Goal: Task Accomplishment & Management: Complete application form

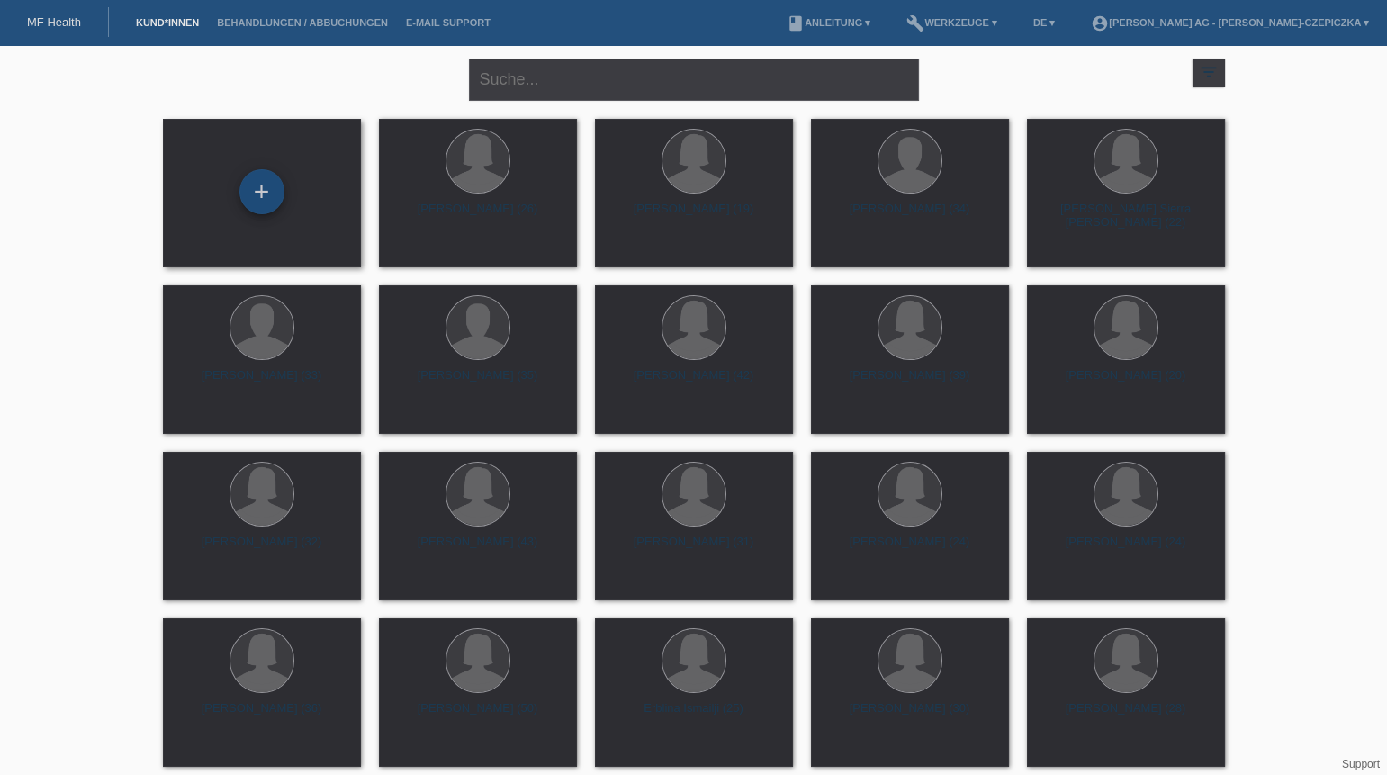
click at [275, 201] on div "+" at bounding box center [261, 191] width 45 height 45
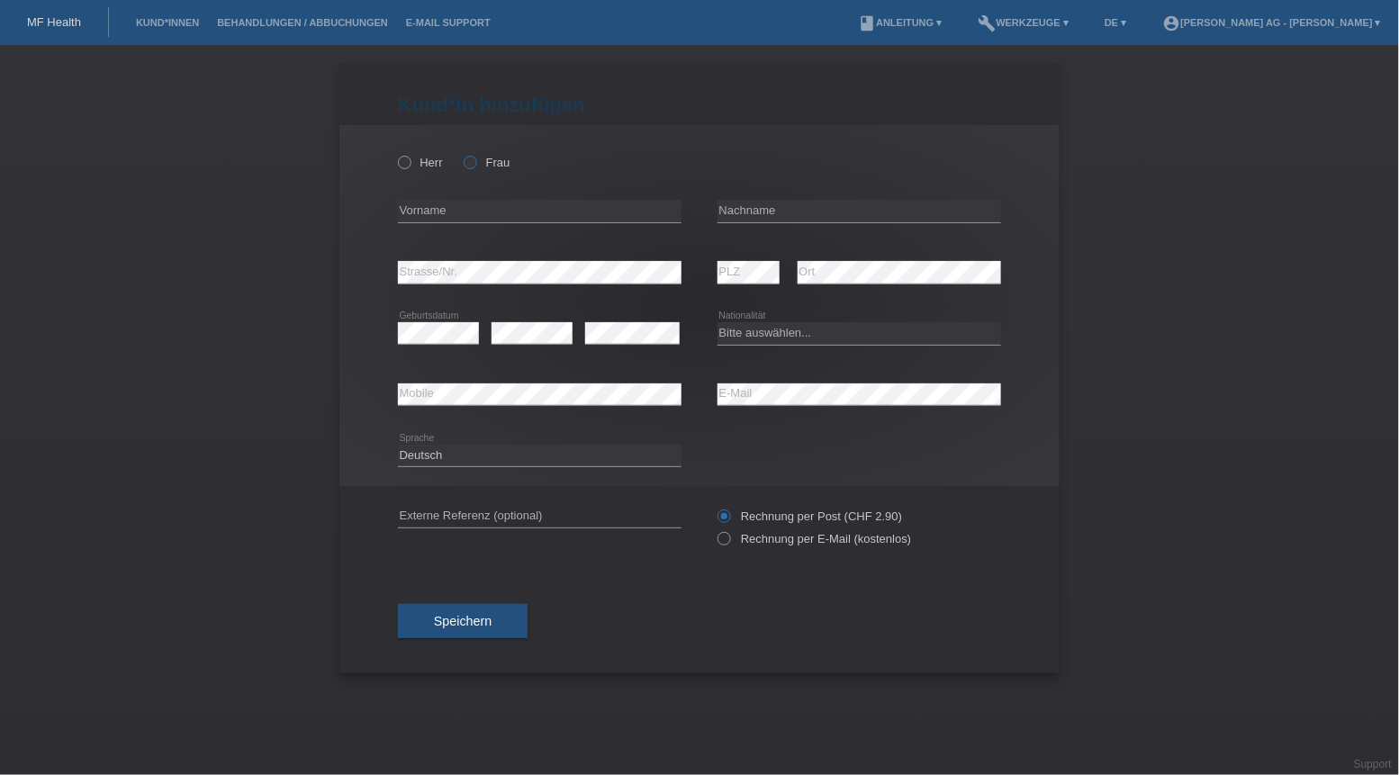
click at [461, 153] on icon at bounding box center [461, 153] width 0 height 0
click at [467, 163] on input "Frau" at bounding box center [470, 162] width 12 height 12
radio input "true"
click at [470, 220] on input "text" at bounding box center [540, 211] width 284 height 23
type input "Aicha"
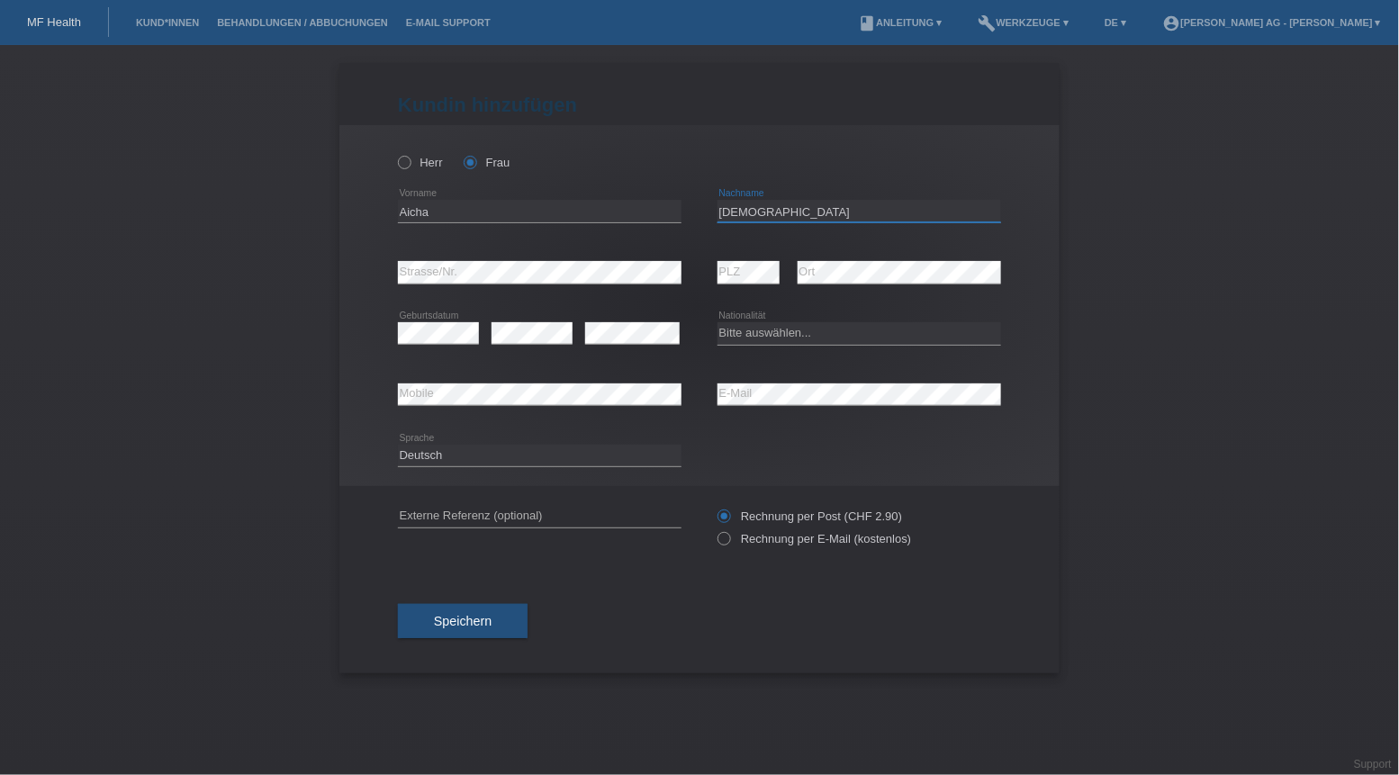
type input "Christen"
click at [773, 325] on select "Bitte auswählen... Schweiz Deutschland Liechtenstein Österreich ------------ Af…" at bounding box center [859, 333] width 284 height 22
select select "CH"
click at [717, 322] on select "Bitte auswählen... Schweiz Deutschland Liechtenstein Österreich ------------ Af…" at bounding box center [859, 333] width 284 height 22
click at [715, 529] on icon at bounding box center [715, 529] width 0 height 0
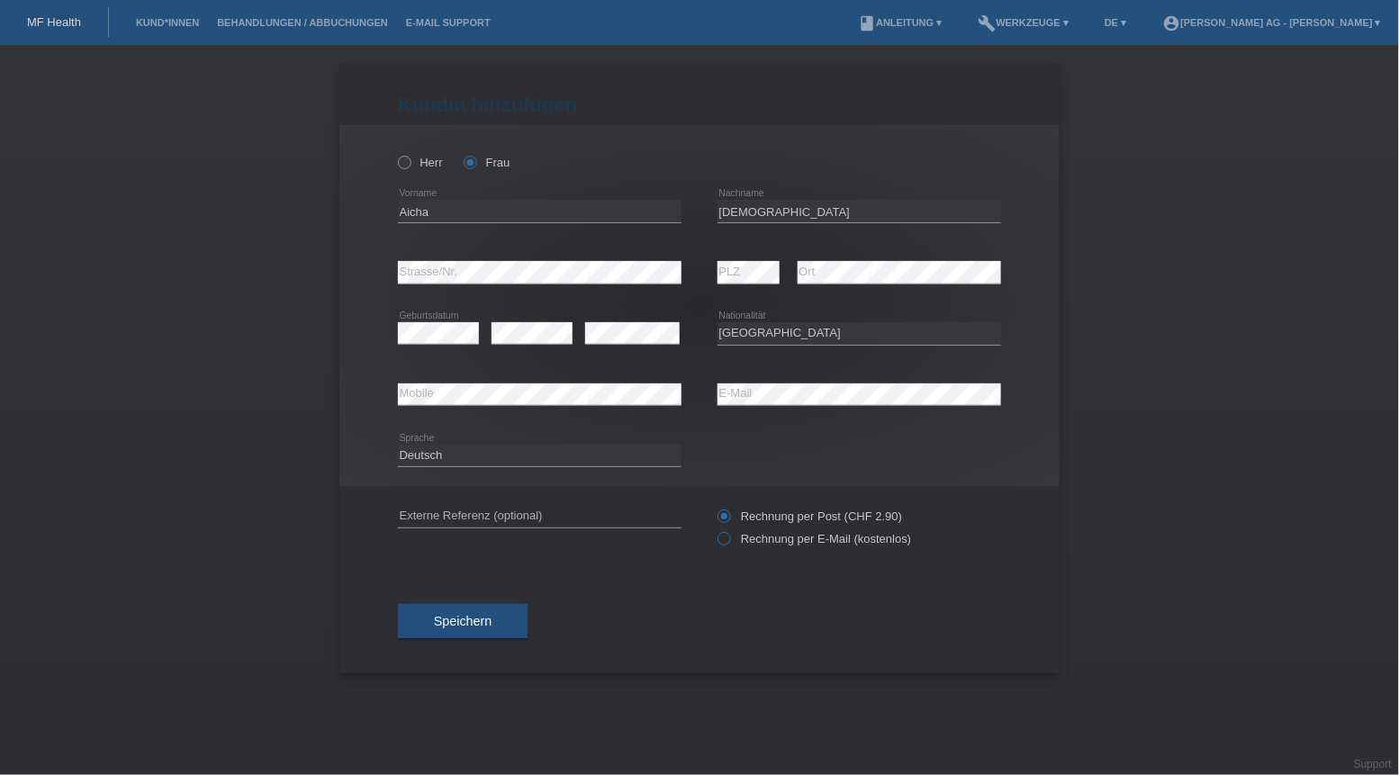
click at [728, 534] on input "Rechnung per E-Mail (kostenlos)" at bounding box center [723, 543] width 12 height 23
radio input "true"
click at [516, 463] on select "Deutsch Français Italiano English" at bounding box center [540, 456] width 284 height 22
click at [492, 635] on button "Speichern" at bounding box center [463, 621] width 130 height 34
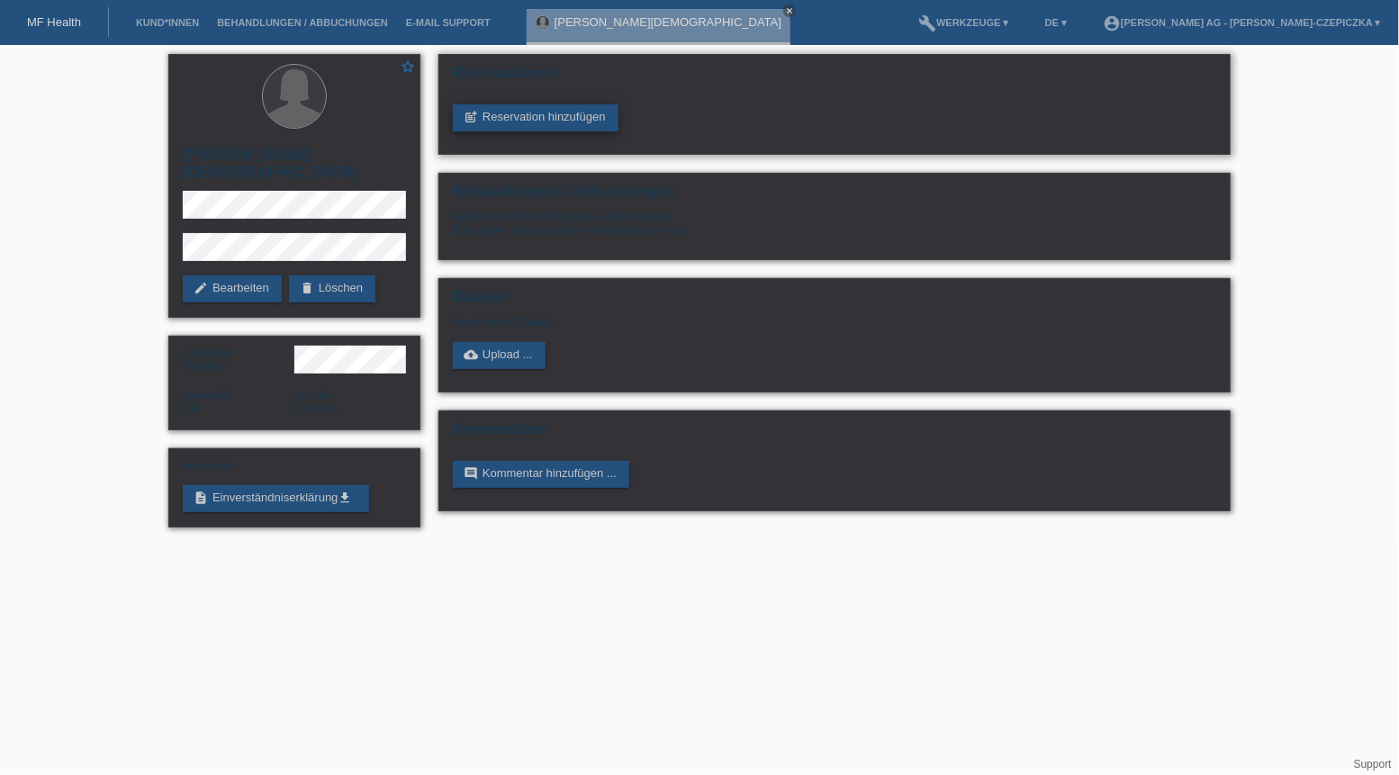
click at [547, 118] on link "post_add Reservation hinzufügen" at bounding box center [536, 117] width 166 height 27
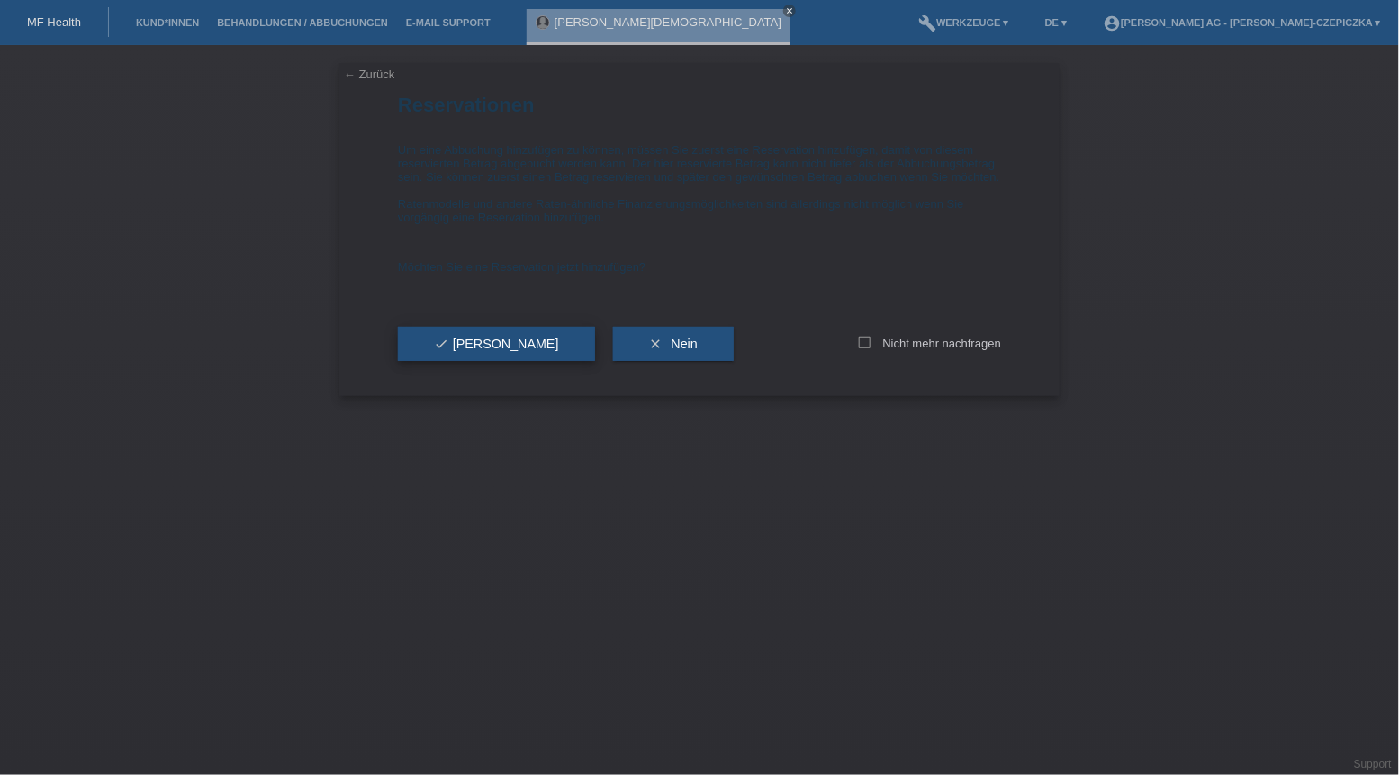
click at [480, 359] on button "check Ja" at bounding box center [496, 344] width 197 height 34
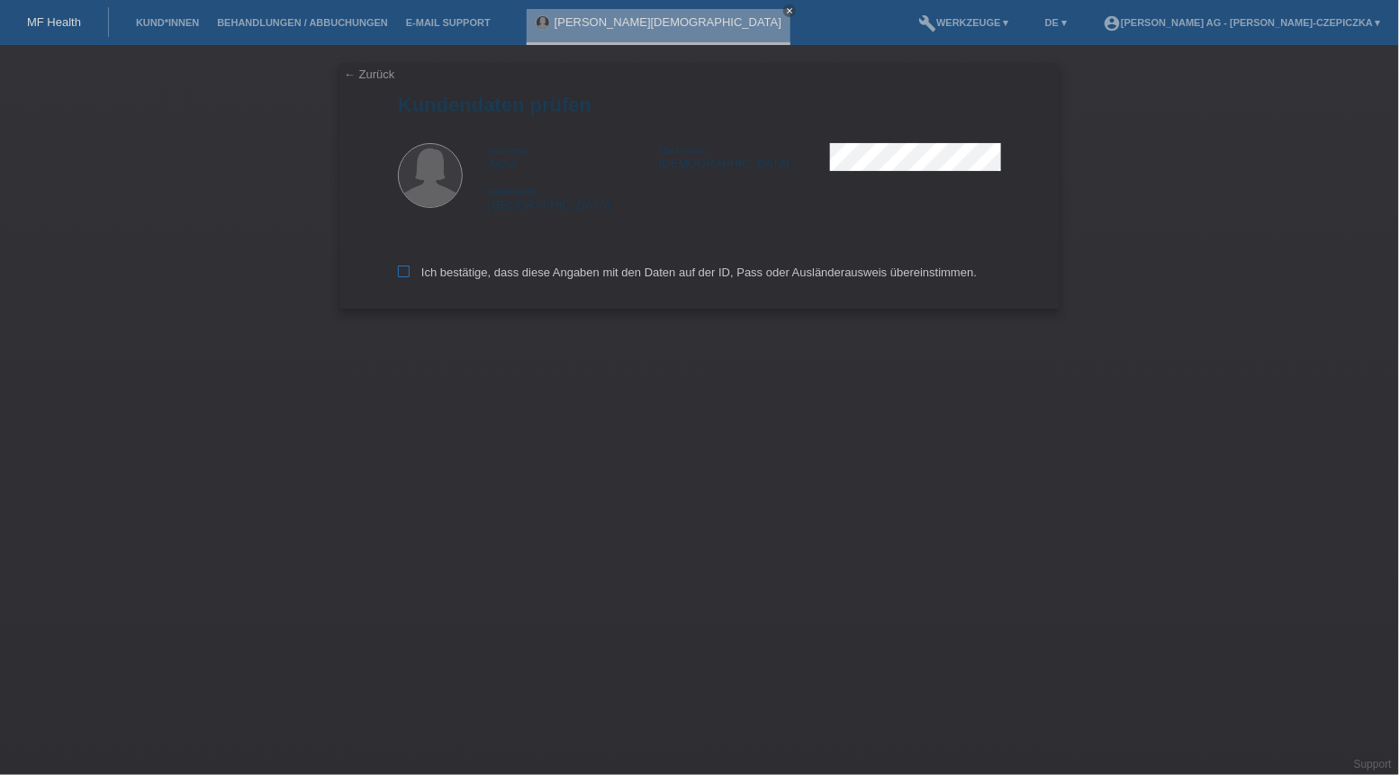
click at [404, 273] on icon at bounding box center [404, 272] width 12 height 12
click at [404, 273] on input "Ich bestätige, dass diese Angaben mit den Daten auf der ID, Pass oder Ausländer…" at bounding box center [404, 272] width 12 height 12
checkbox input "true"
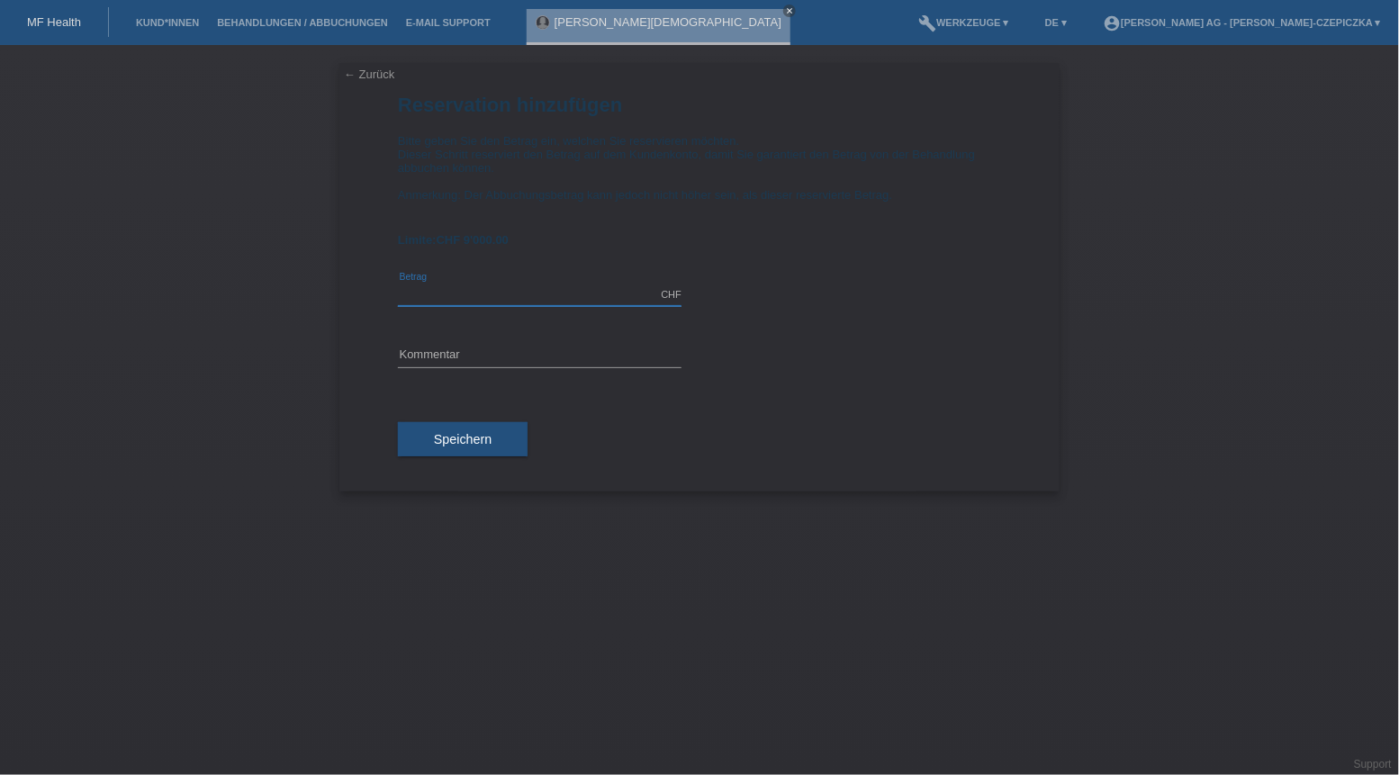
click at [552, 301] on input "text" at bounding box center [540, 295] width 284 height 23
type input "9000.00"
click at [530, 365] on input "text" at bounding box center [540, 356] width 284 height 23
type input "[PERSON_NAME]"
click at [497, 437] on button "Speichern" at bounding box center [463, 439] width 130 height 34
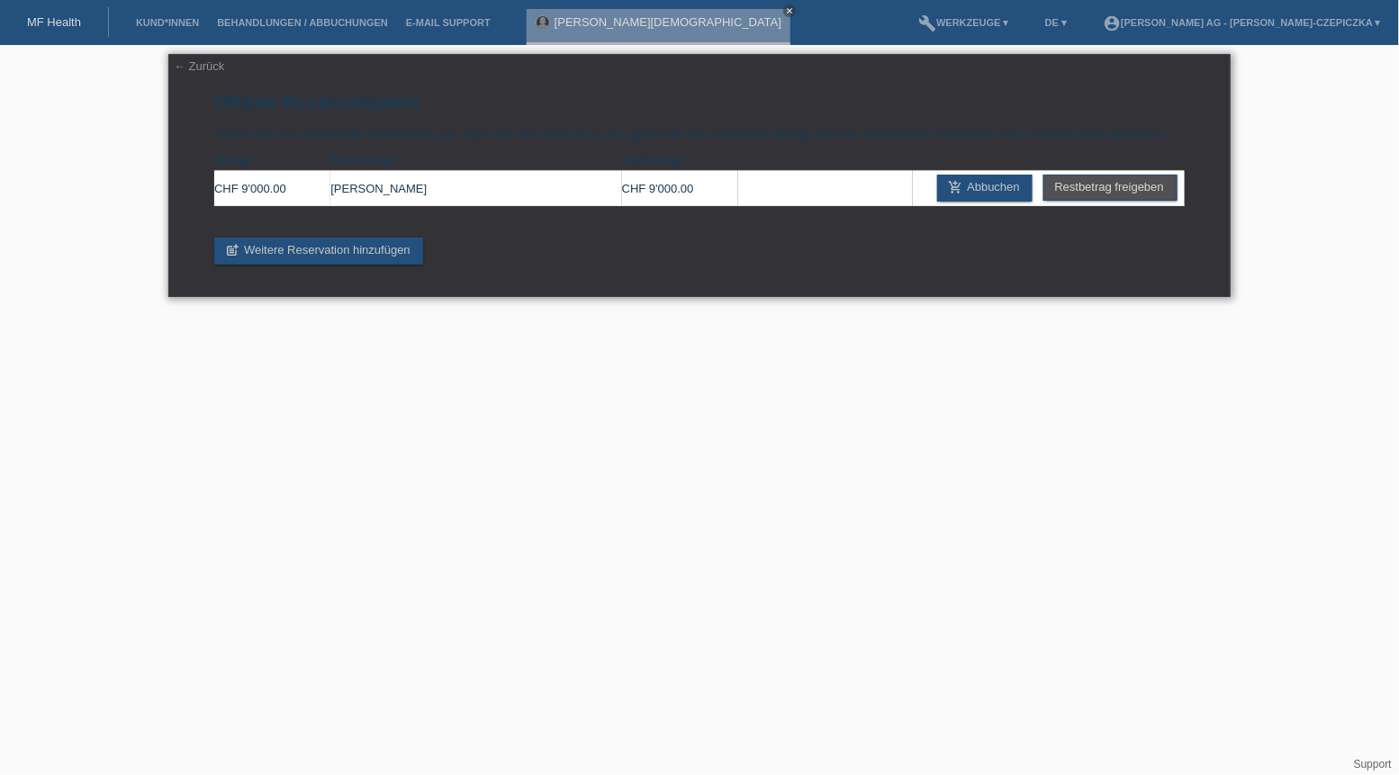
click at [201, 66] on link "← Zurück" at bounding box center [199, 66] width 50 height 14
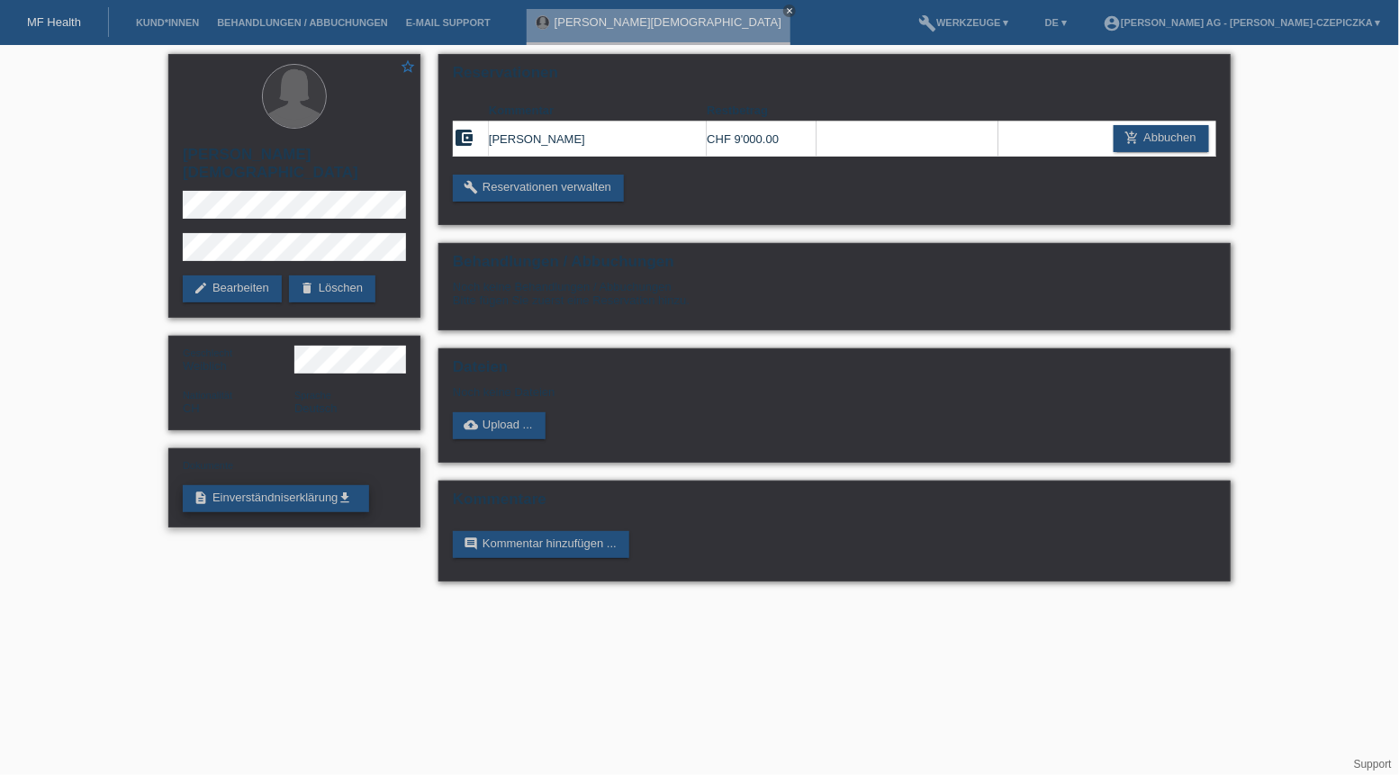
click at [352, 491] on icon "get_app" at bounding box center [345, 498] width 14 height 14
